Goal: Find specific page/section: Find specific page/section

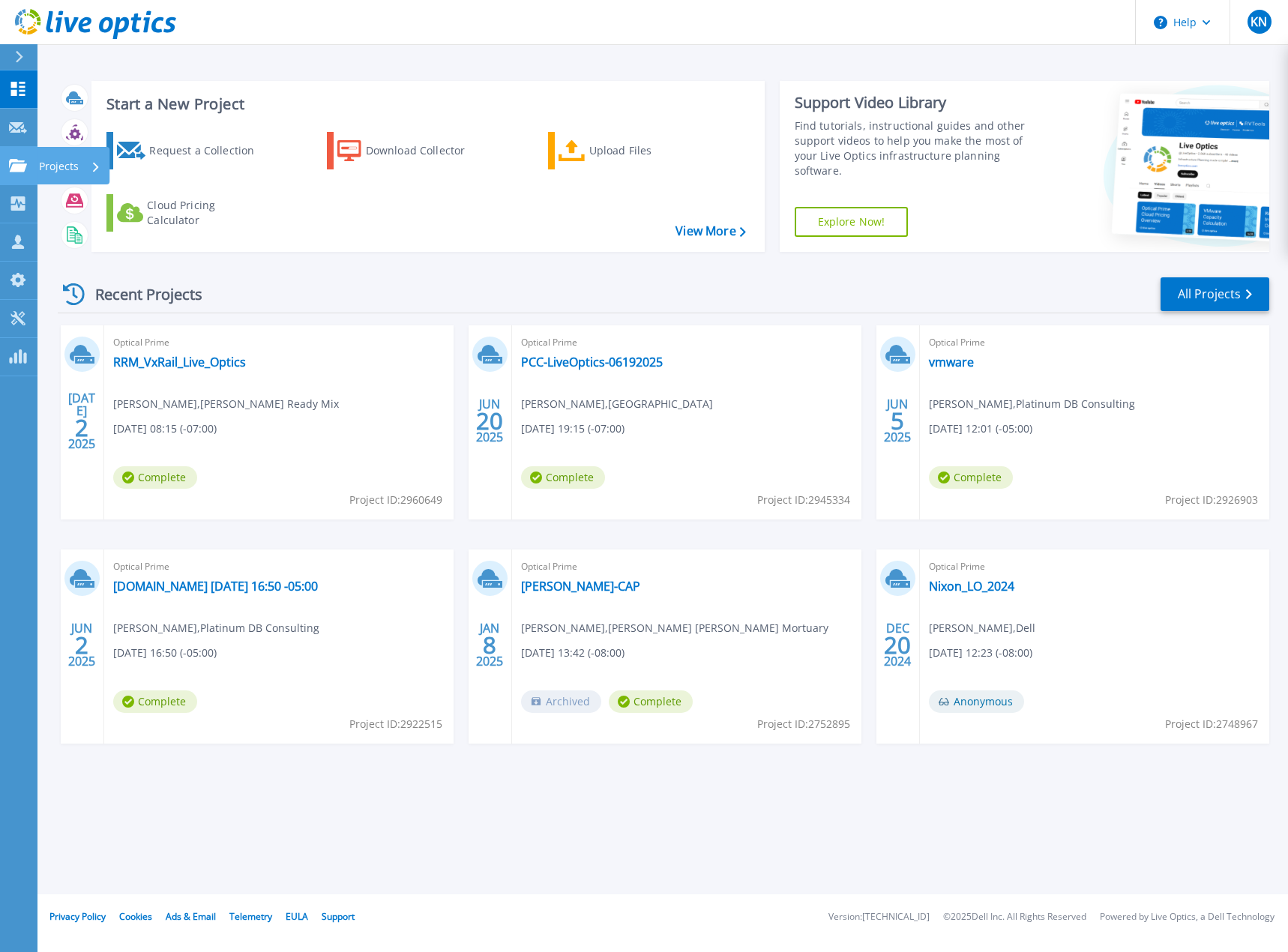
click at [18, 169] on icon at bounding box center [18, 165] width 18 height 13
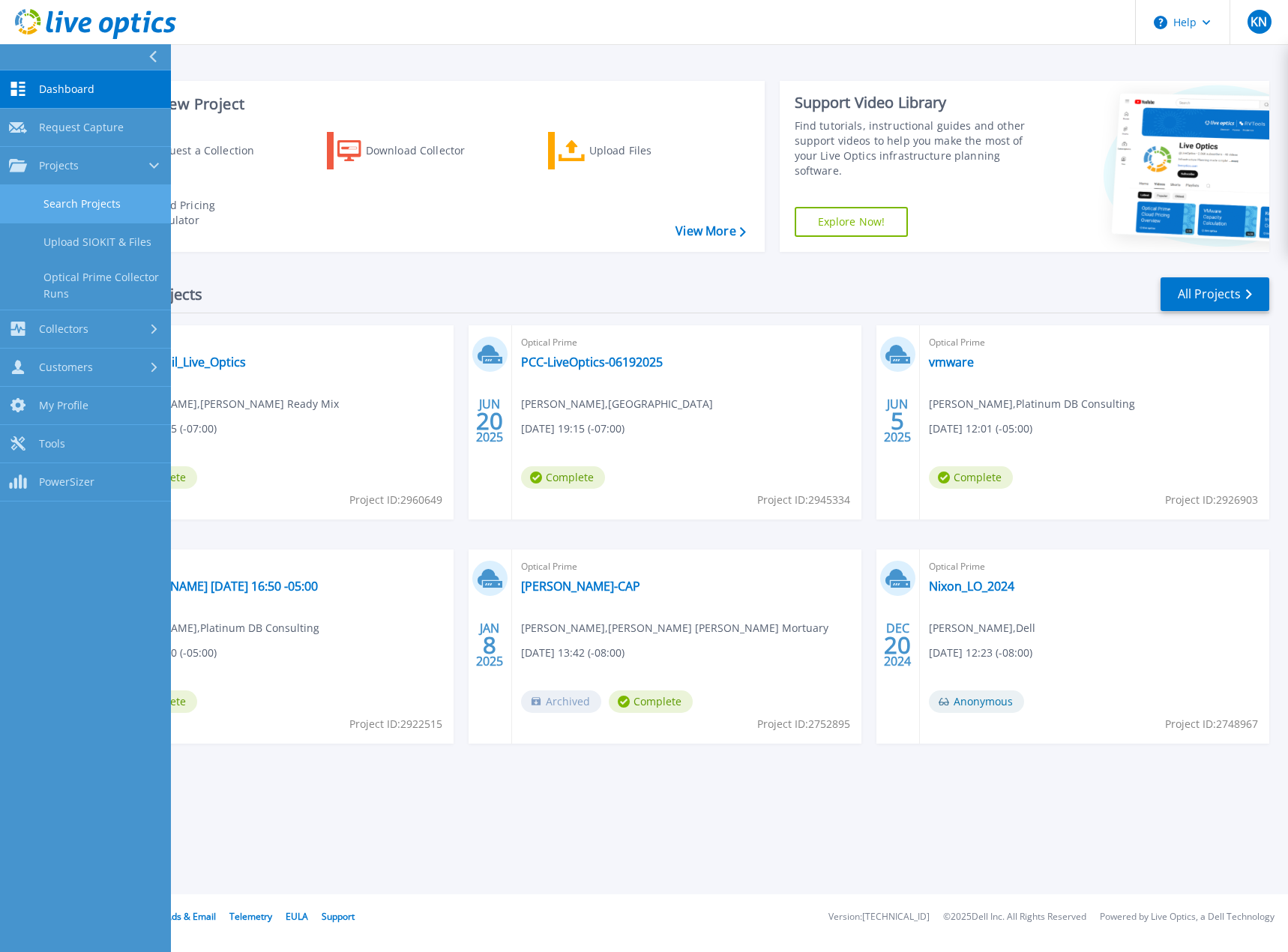
click at [132, 206] on link "Search Projects" at bounding box center [85, 205] width 171 height 38
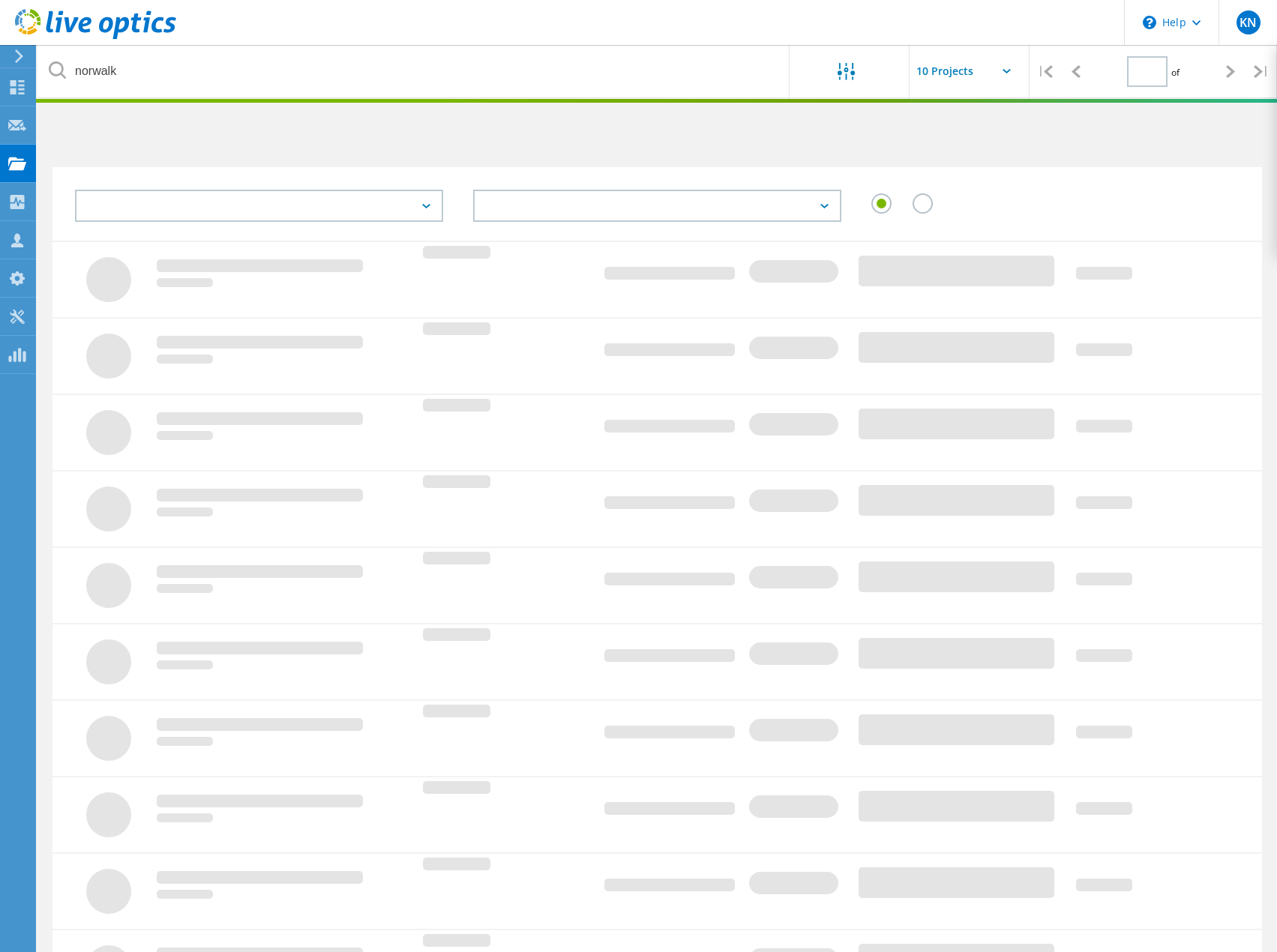
type input "1"
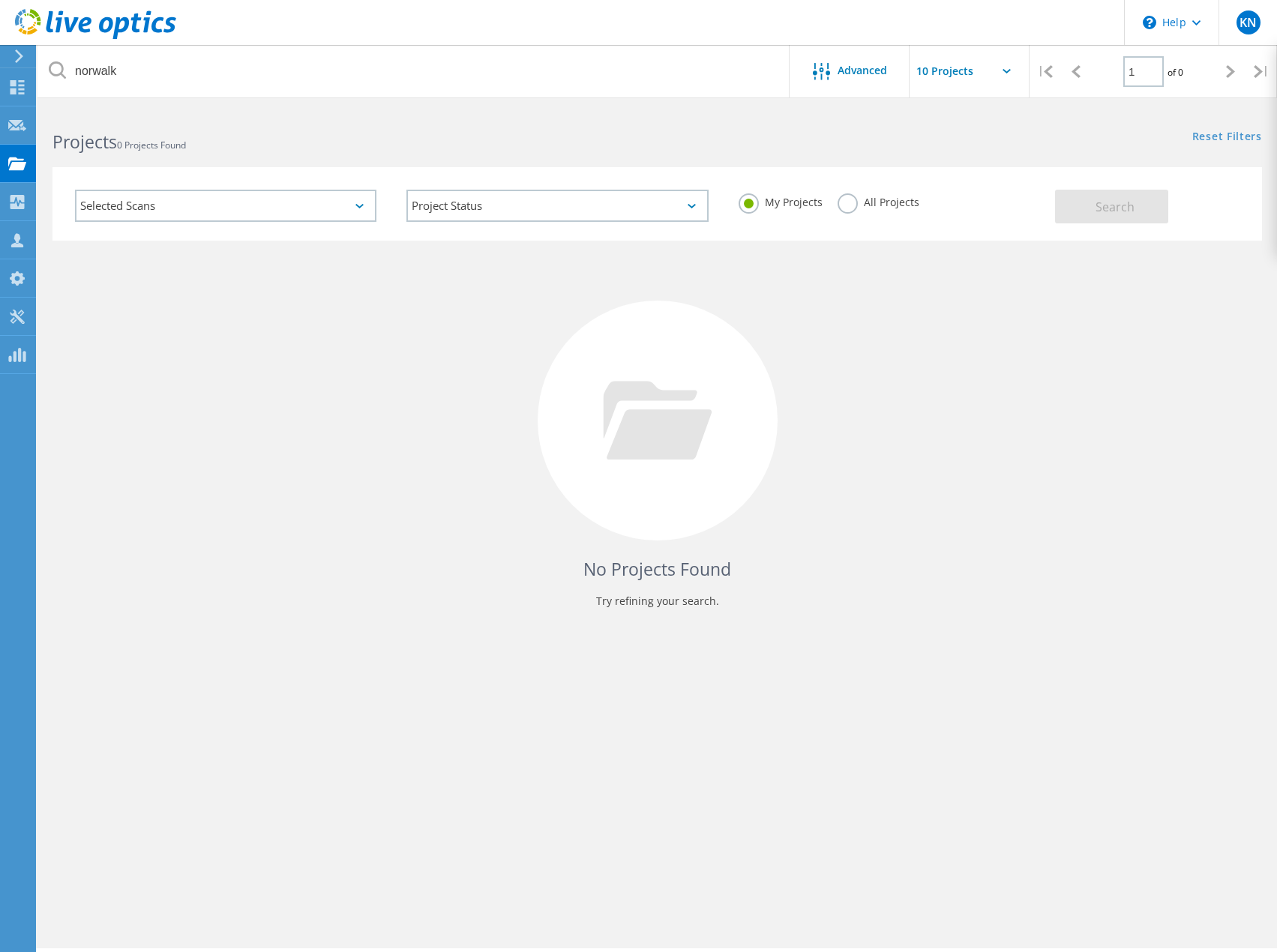
click at [843, 202] on label "All Projects" at bounding box center [878, 200] width 82 height 15
click at [0, 0] on input "All Projects" at bounding box center [0, 0] width 0 height 0
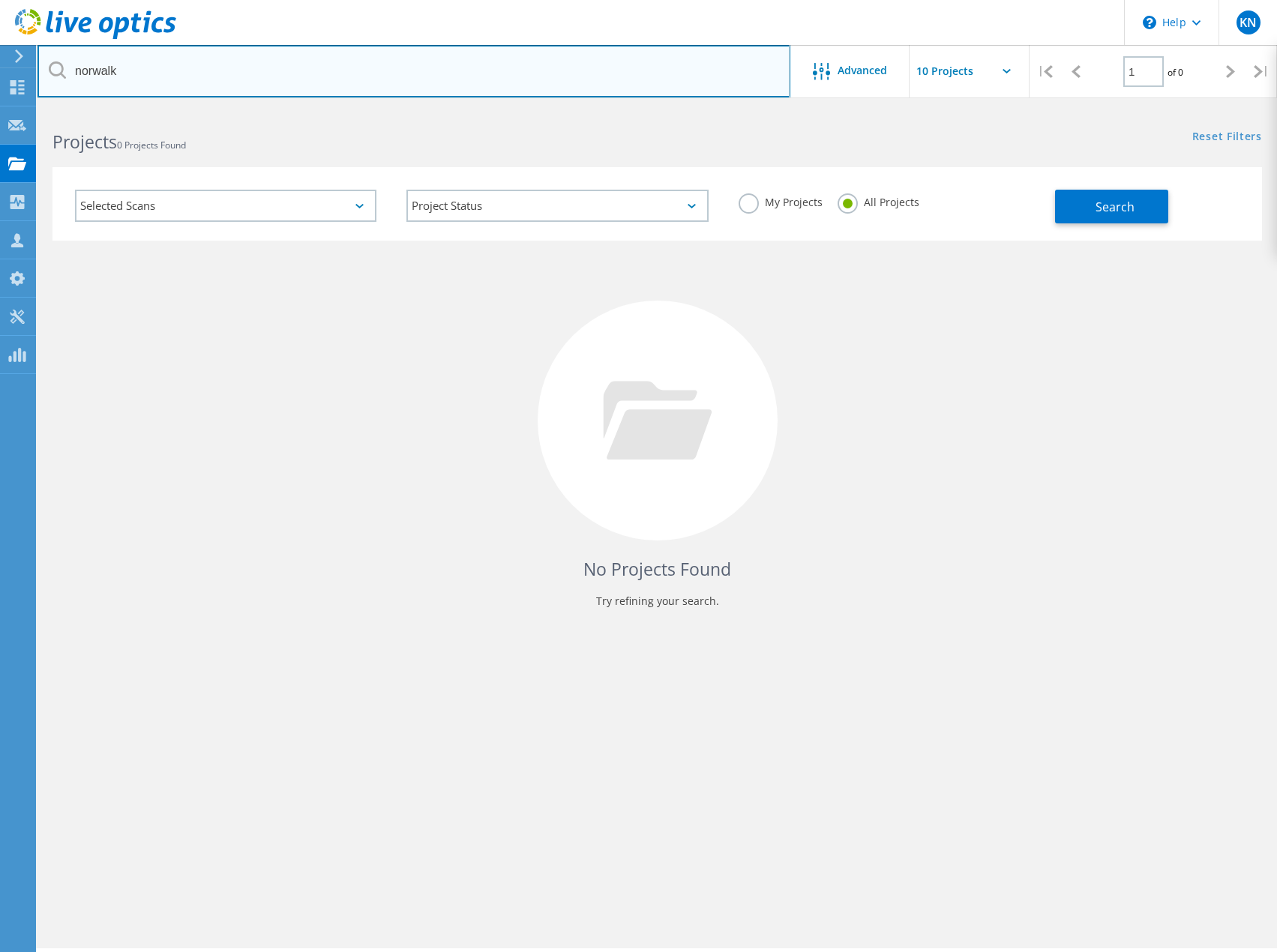
click at [160, 78] on input "norwalk" at bounding box center [414, 71] width 753 height 52
drag, startPoint x: 142, startPoint y: 77, endPoint x: 32, endPoint y: 75, distance: 110.0
click at [32, 109] on div "\n Help Explore Helpful Articles Contact Support KN Partner Team Member Kristen…" at bounding box center [638, 551] width 1277 height 885
drag, startPoint x: 167, startPoint y: 78, endPoint x: 24, endPoint y: 70, distance: 143.2
click at [24, 109] on div "\n Help Explore Helpful Articles Contact Support KN Partner Team Member Kristen…" at bounding box center [638, 551] width 1277 height 885
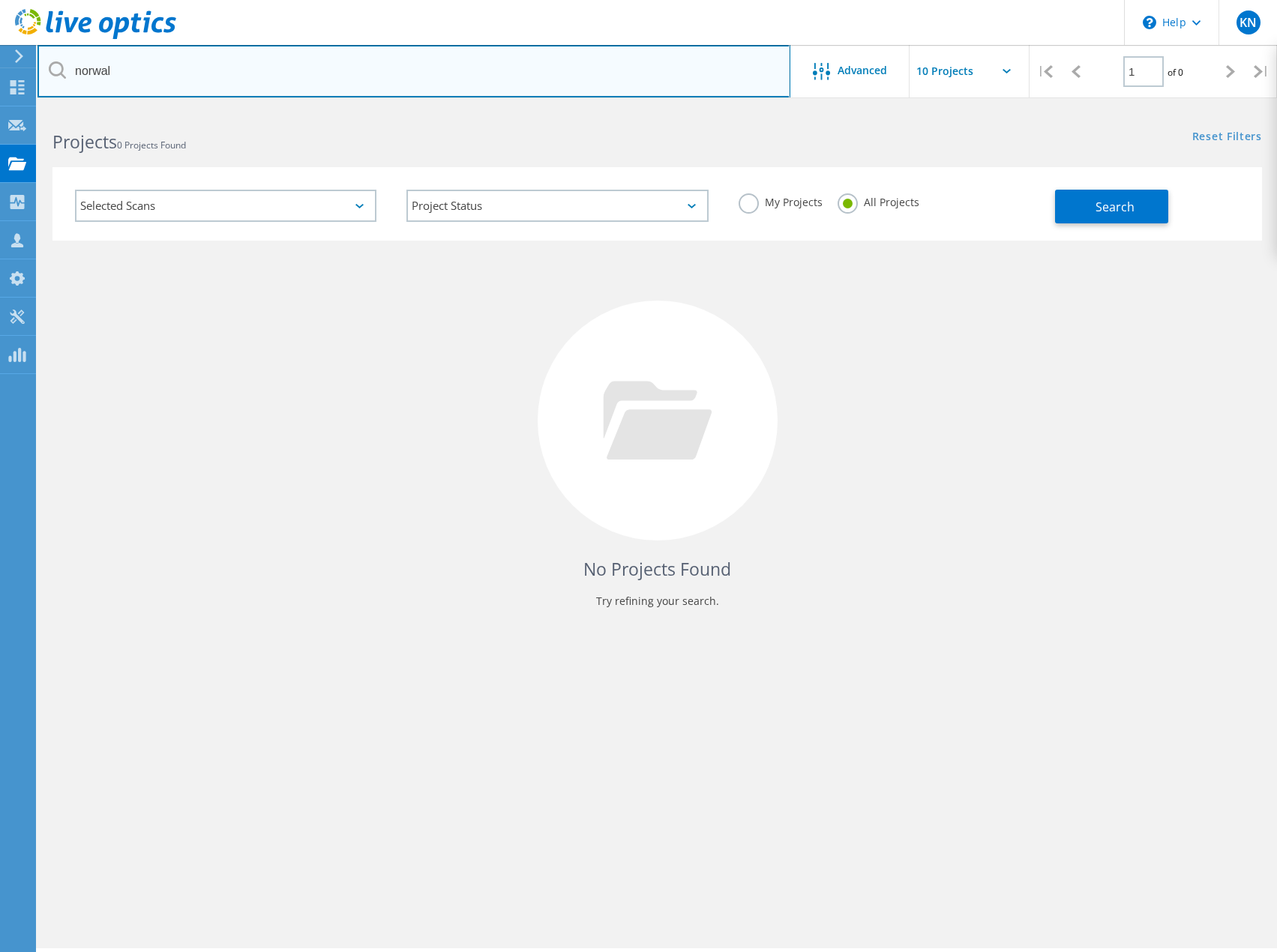
drag, startPoint x: 129, startPoint y: 75, endPoint x: 76, endPoint y: 75, distance: 53.0
click at [76, 75] on input "norwal" at bounding box center [414, 71] width 753 height 52
type input "covina"
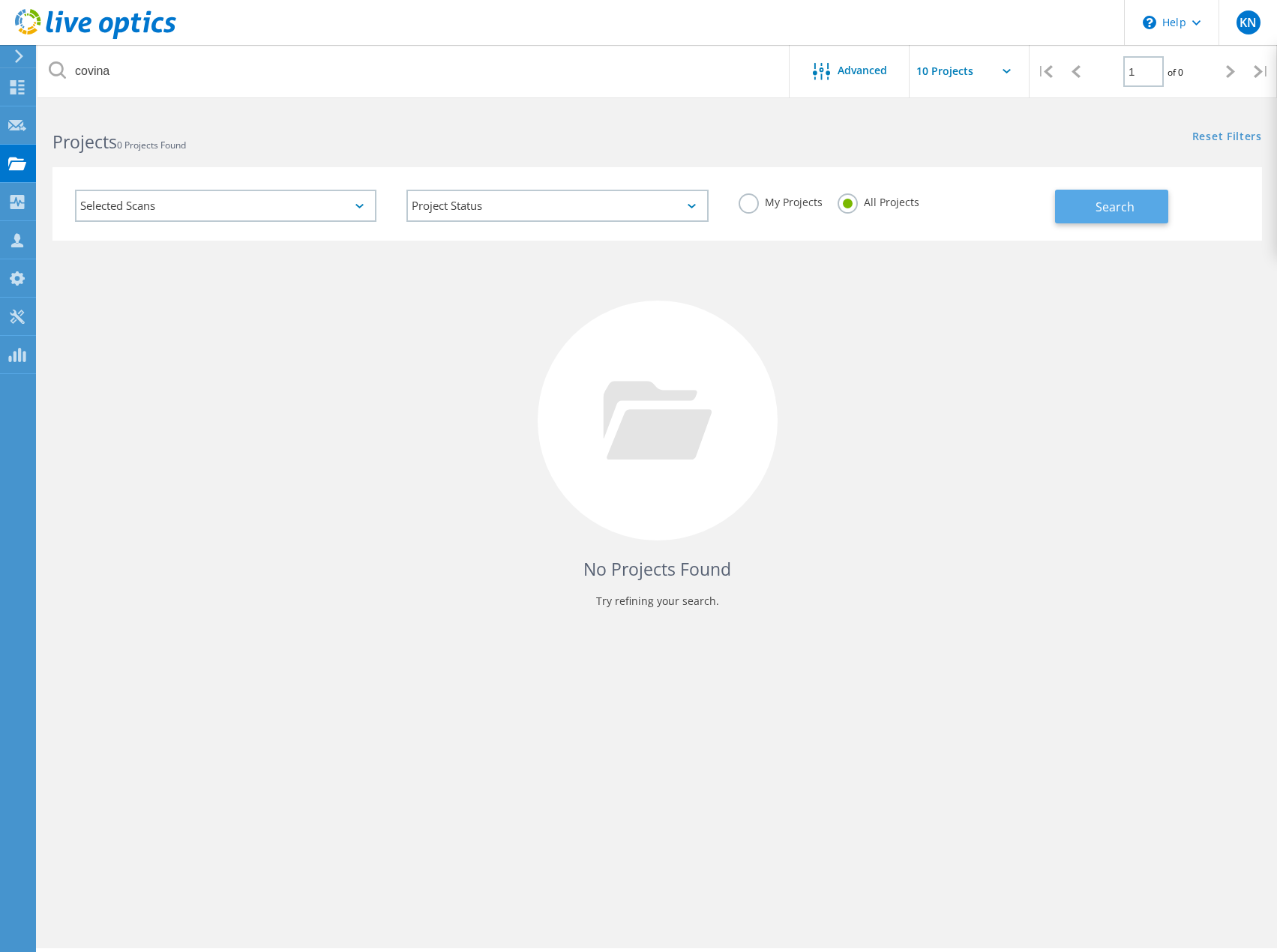
click at [1114, 215] on button "Search" at bounding box center [1112, 206] width 113 height 34
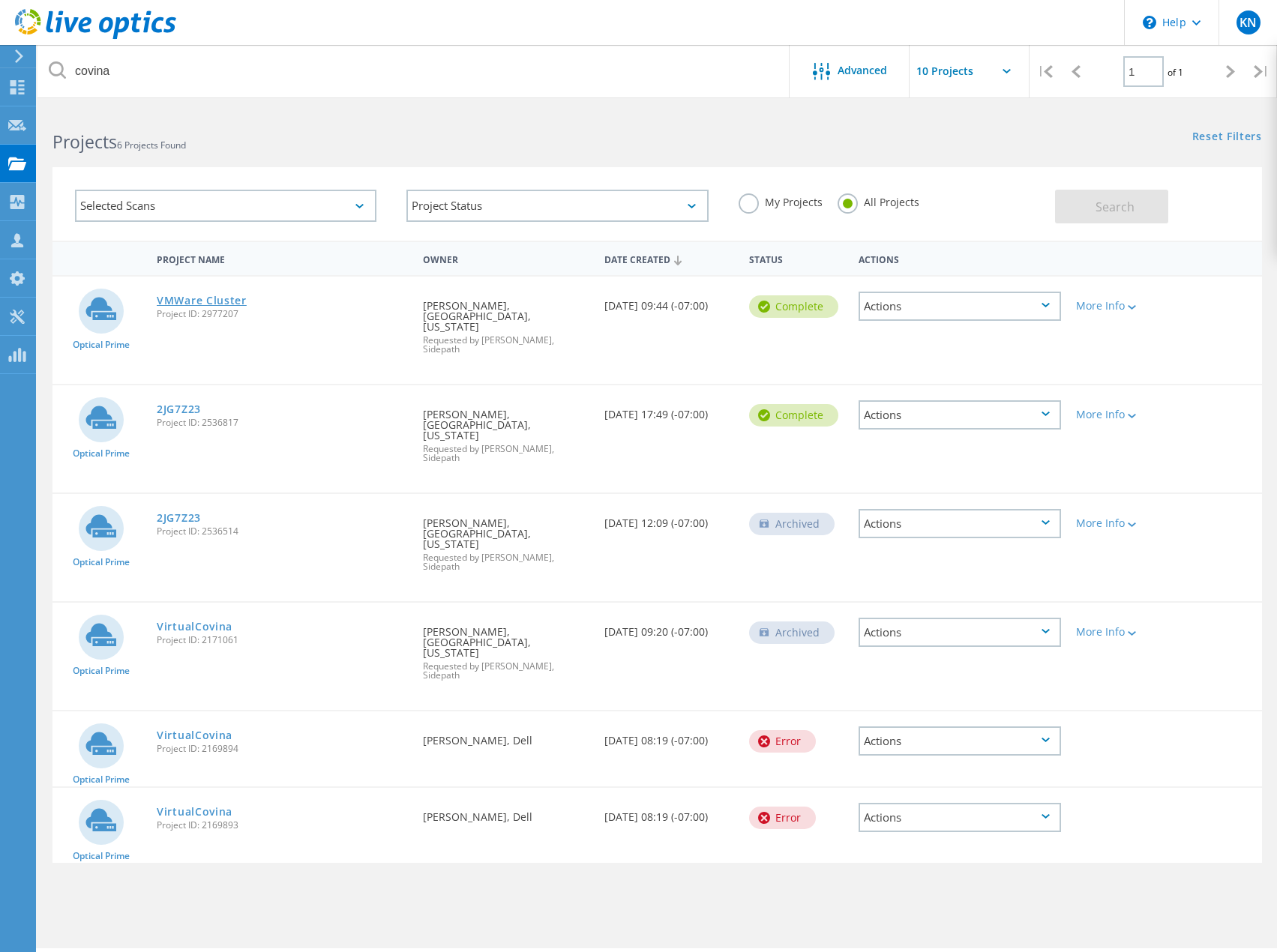
click at [208, 296] on link "VMWare Cluster" at bounding box center [202, 301] width 90 height 11
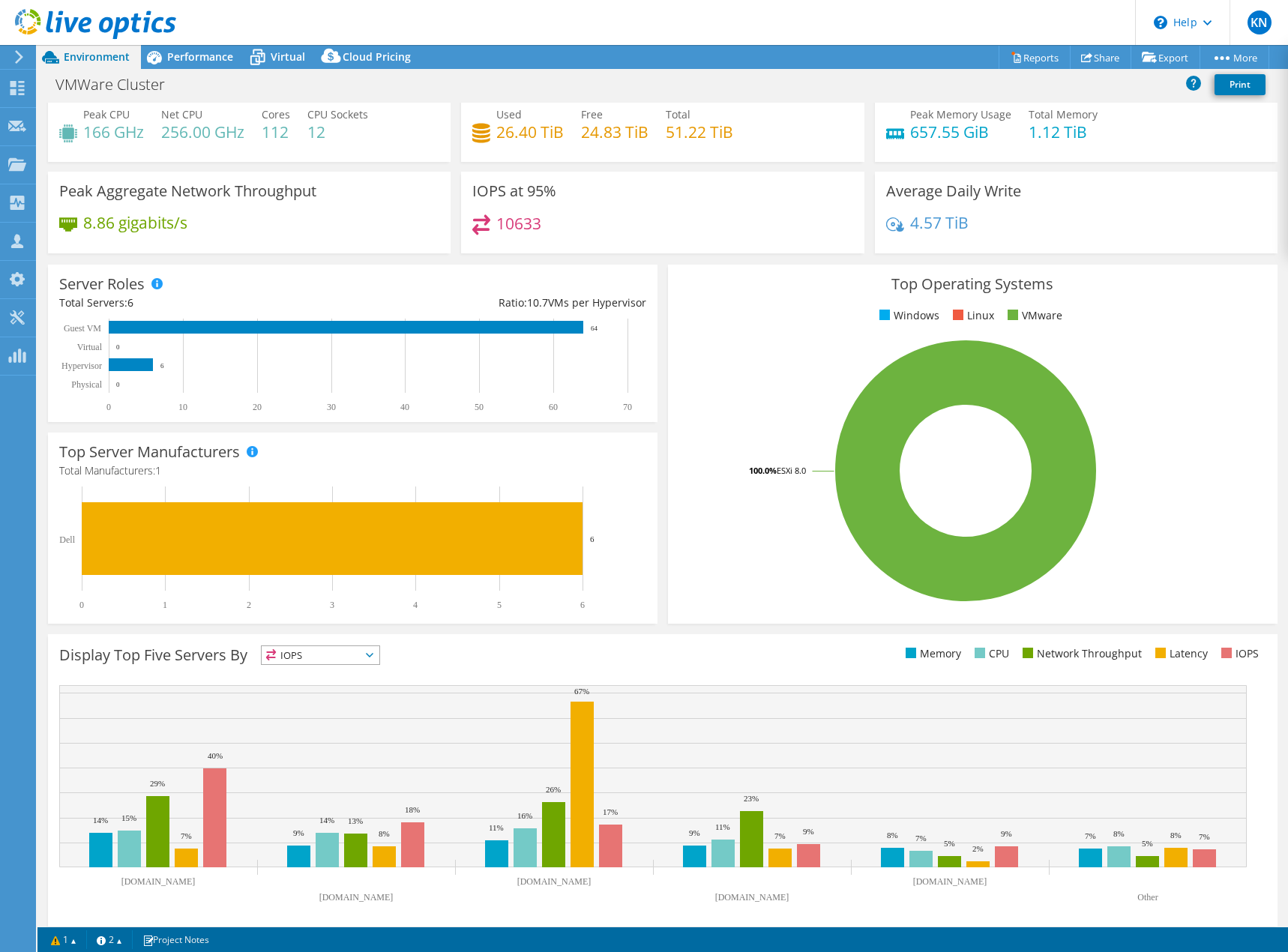
select select "USD"
